Goal: Information Seeking & Learning: Learn about a topic

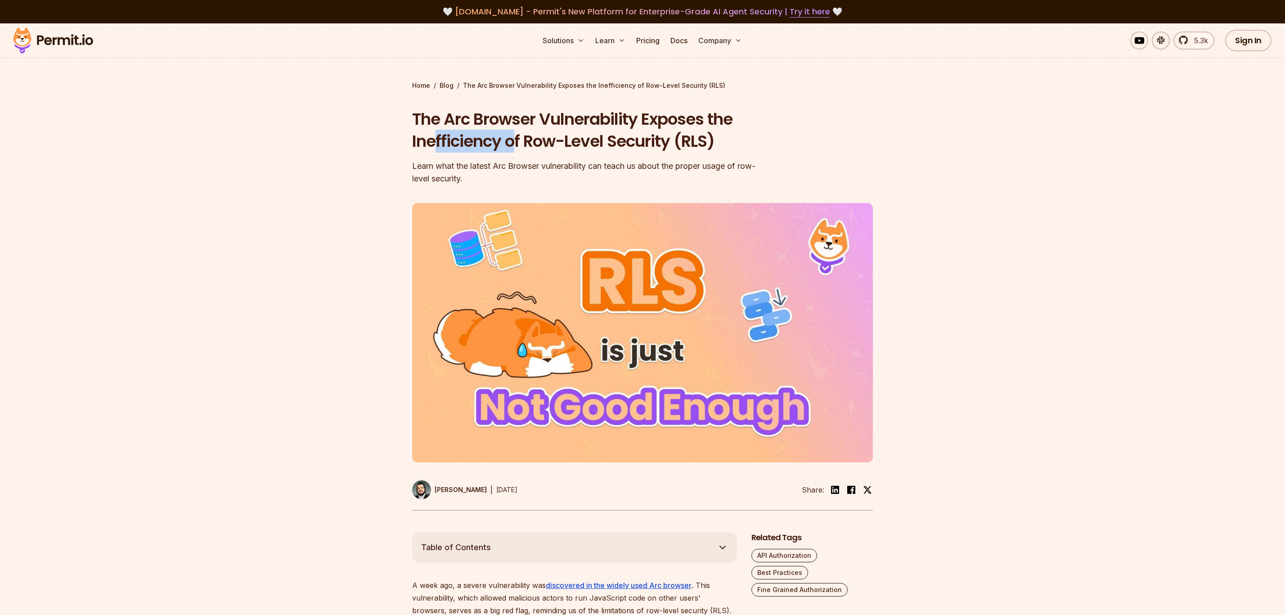
drag, startPoint x: 434, startPoint y: 146, endPoint x: 511, endPoint y: 144, distance: 77.4
click at [511, 144] on h1 "The Arc Browser Vulnerability Exposes the Inefficiency of Row-Level Security (R…" at bounding box center [585, 130] width 346 height 45
click at [505, 142] on h1 "The Arc Browser Vulnerability Exposes the Inefficiency of Row-Level Security (R…" at bounding box center [585, 130] width 346 height 45
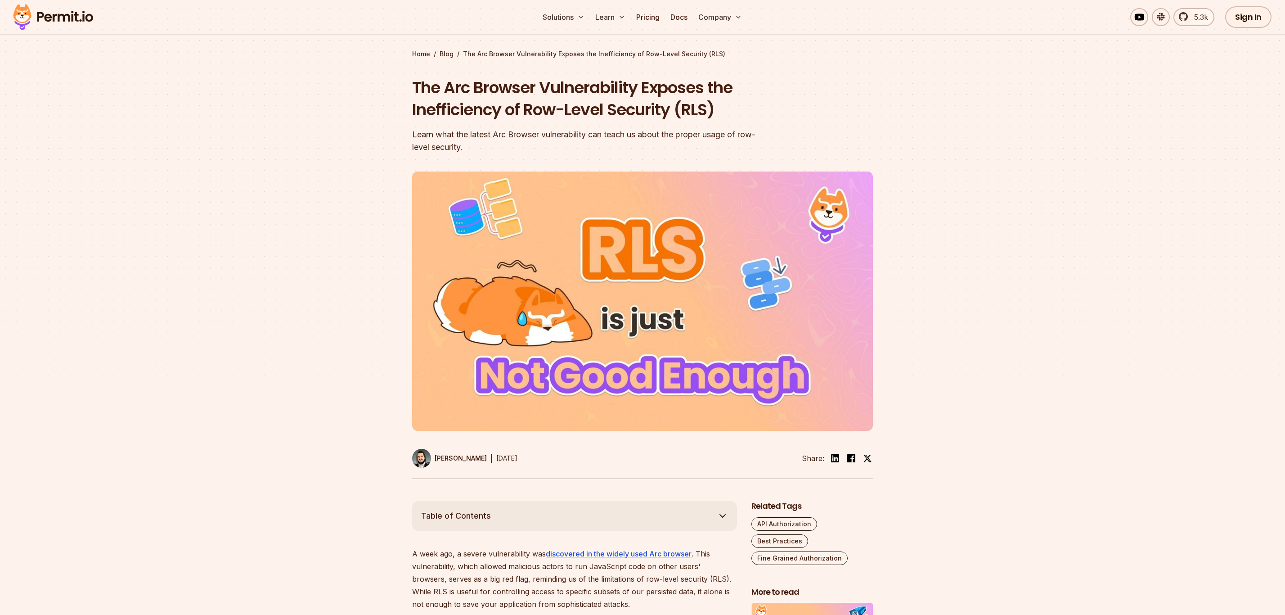
scroll to position [90, 0]
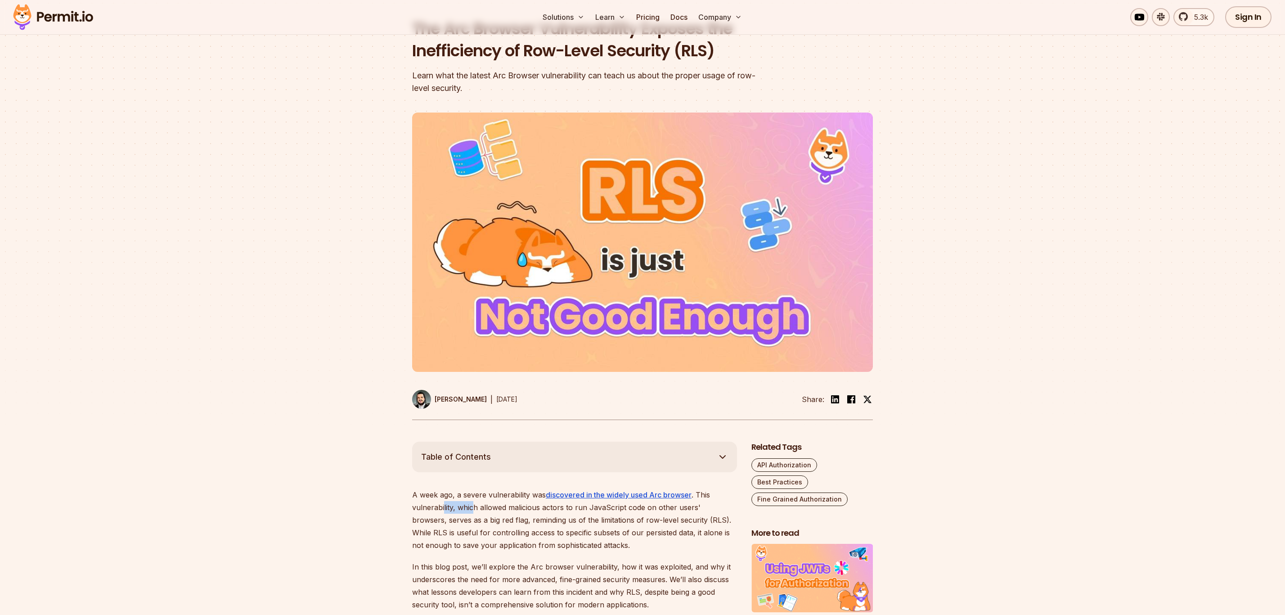
drag, startPoint x: 443, startPoint y: 502, endPoint x: 476, endPoint y: 512, distance: 34.3
click at [476, 512] on p "A week ago, a severe vulnerability was discovered in the widely used Arc browse…" at bounding box center [574, 519] width 325 height 63
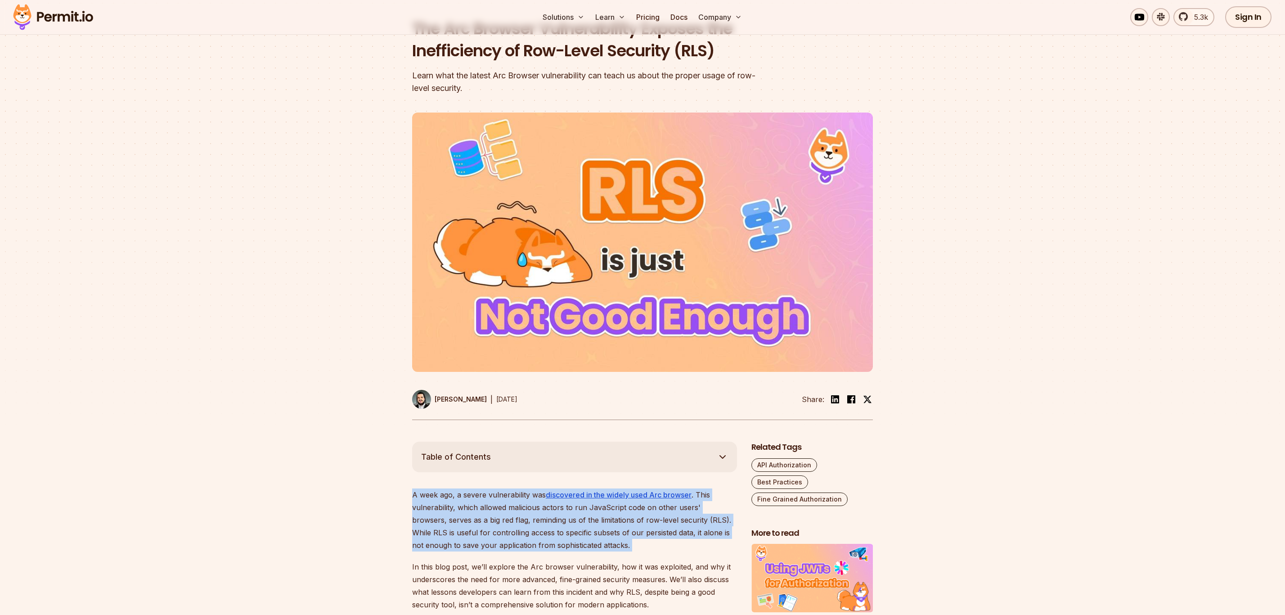
click at [476, 512] on p "A week ago, a severe vulnerability was discovered in the widely used Arc browse…" at bounding box center [574, 519] width 325 height 63
click at [428, 517] on p "A week ago, a severe vulnerability was discovered in the widely used Arc browse…" at bounding box center [574, 519] width 325 height 63
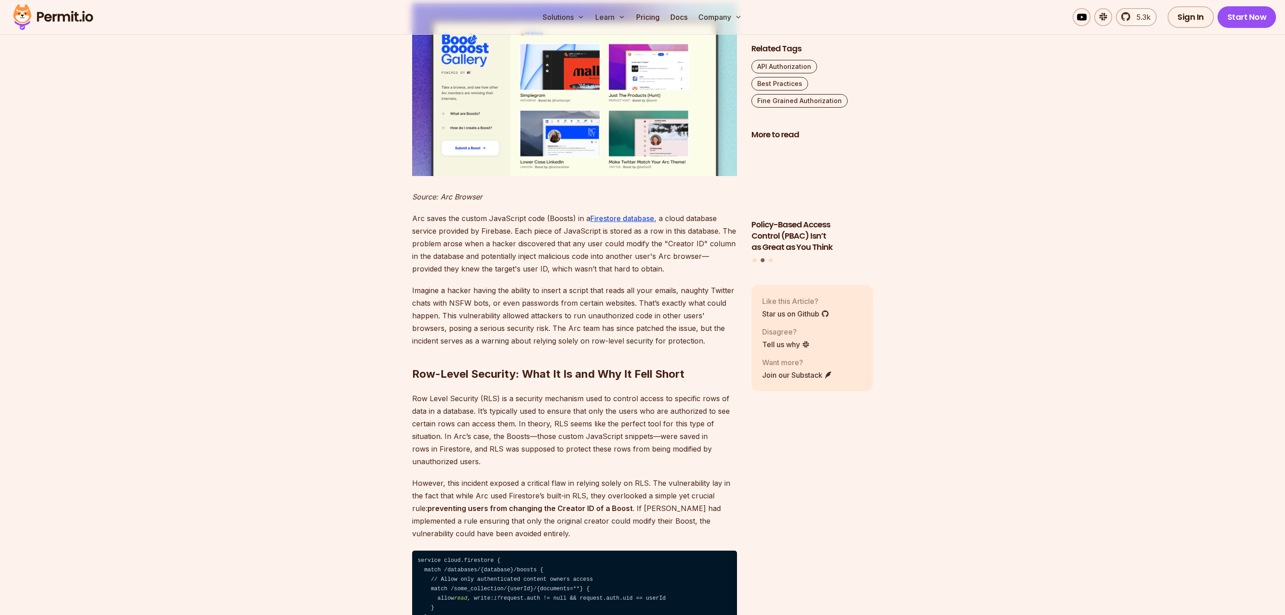
scroll to position [860, 0]
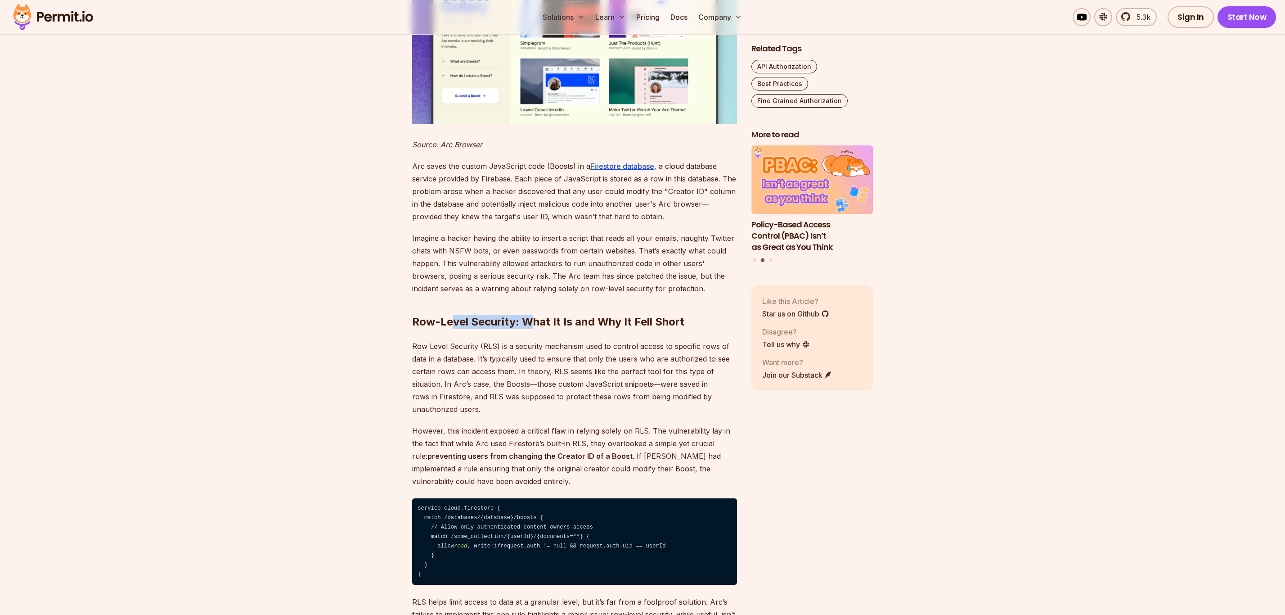
drag, startPoint x: 451, startPoint y: 317, endPoint x: 528, endPoint y: 324, distance: 78.2
click at [528, 324] on strong "Row-Level Security: What It Is and Why It Fell Short" at bounding box center [548, 321] width 272 height 13
click at [529, 324] on strong "Row-Level Security: What It Is and Why It Fell Short" at bounding box center [548, 321] width 272 height 13
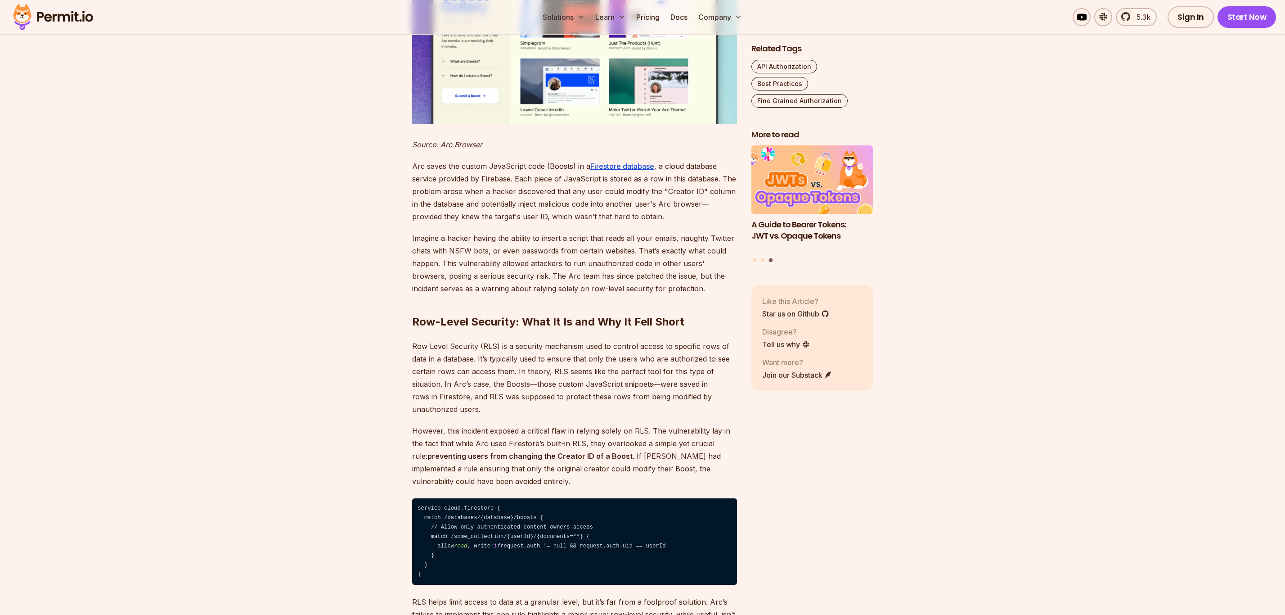
click at [475, 328] on strong "Row-Level Security: What It Is and Why It Fell Short" at bounding box center [548, 321] width 272 height 13
